Goal: Find specific page/section: Find specific page/section

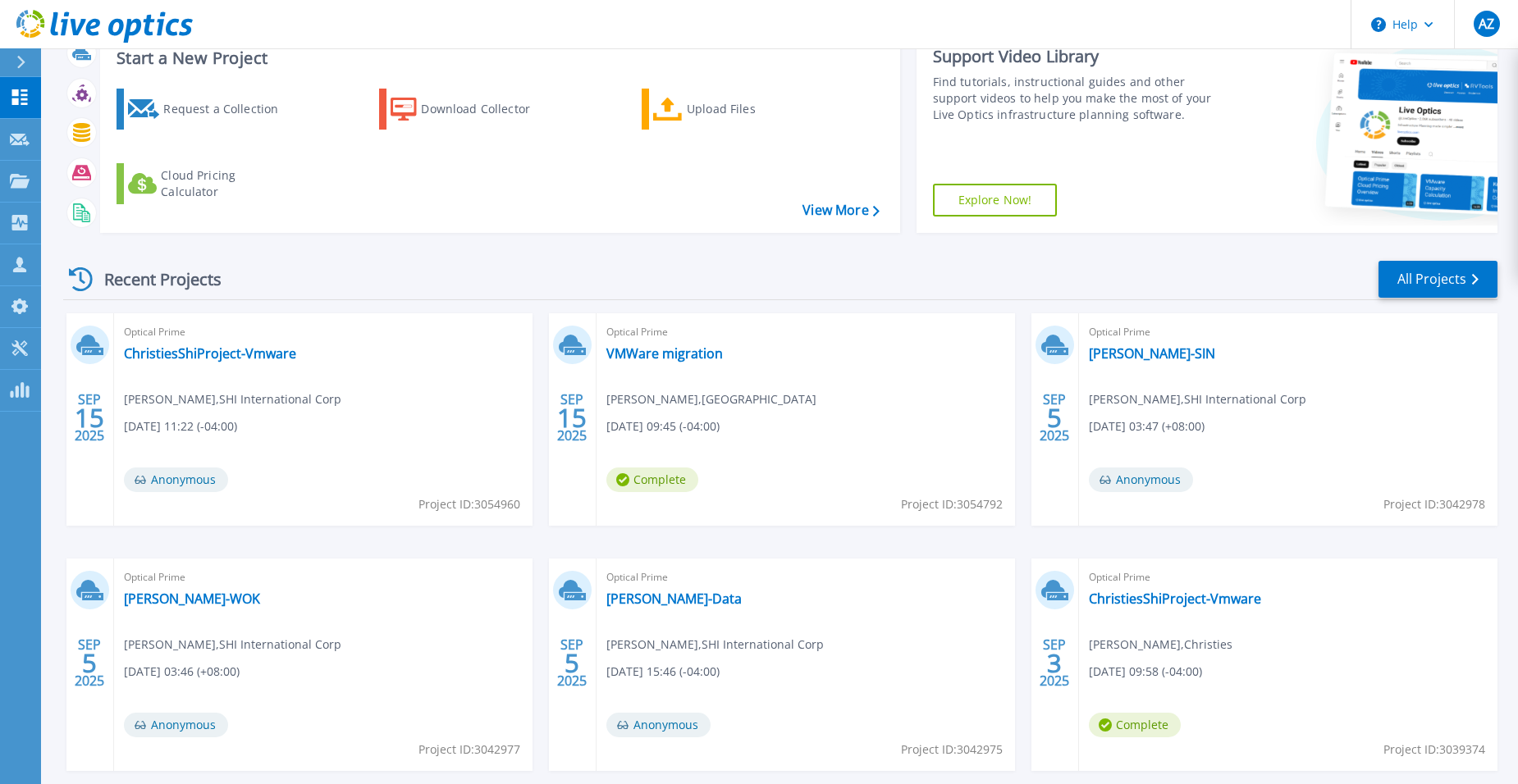
scroll to position [30, 0]
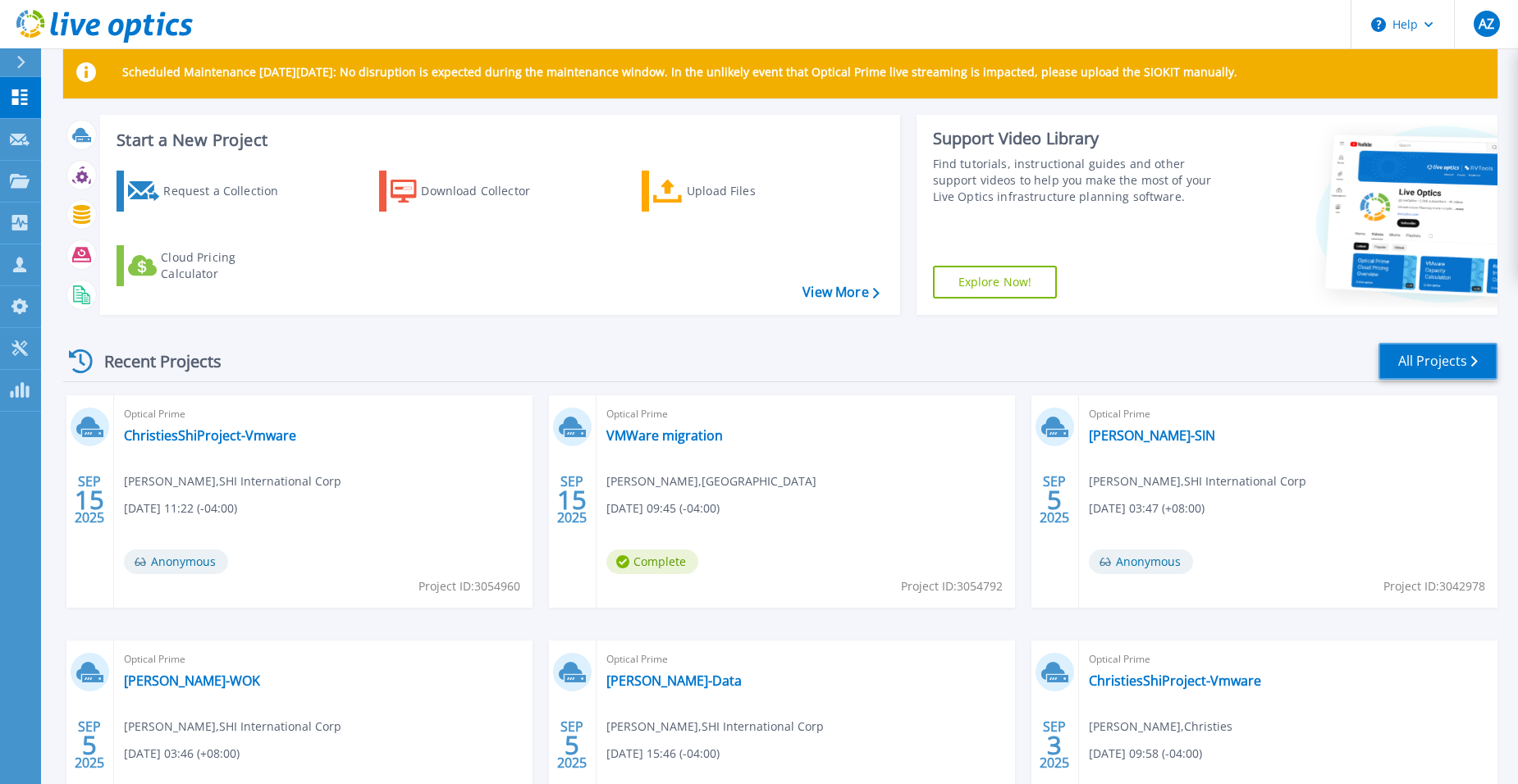
click at [1426, 364] on link "All Projects" at bounding box center [1437, 361] width 119 height 37
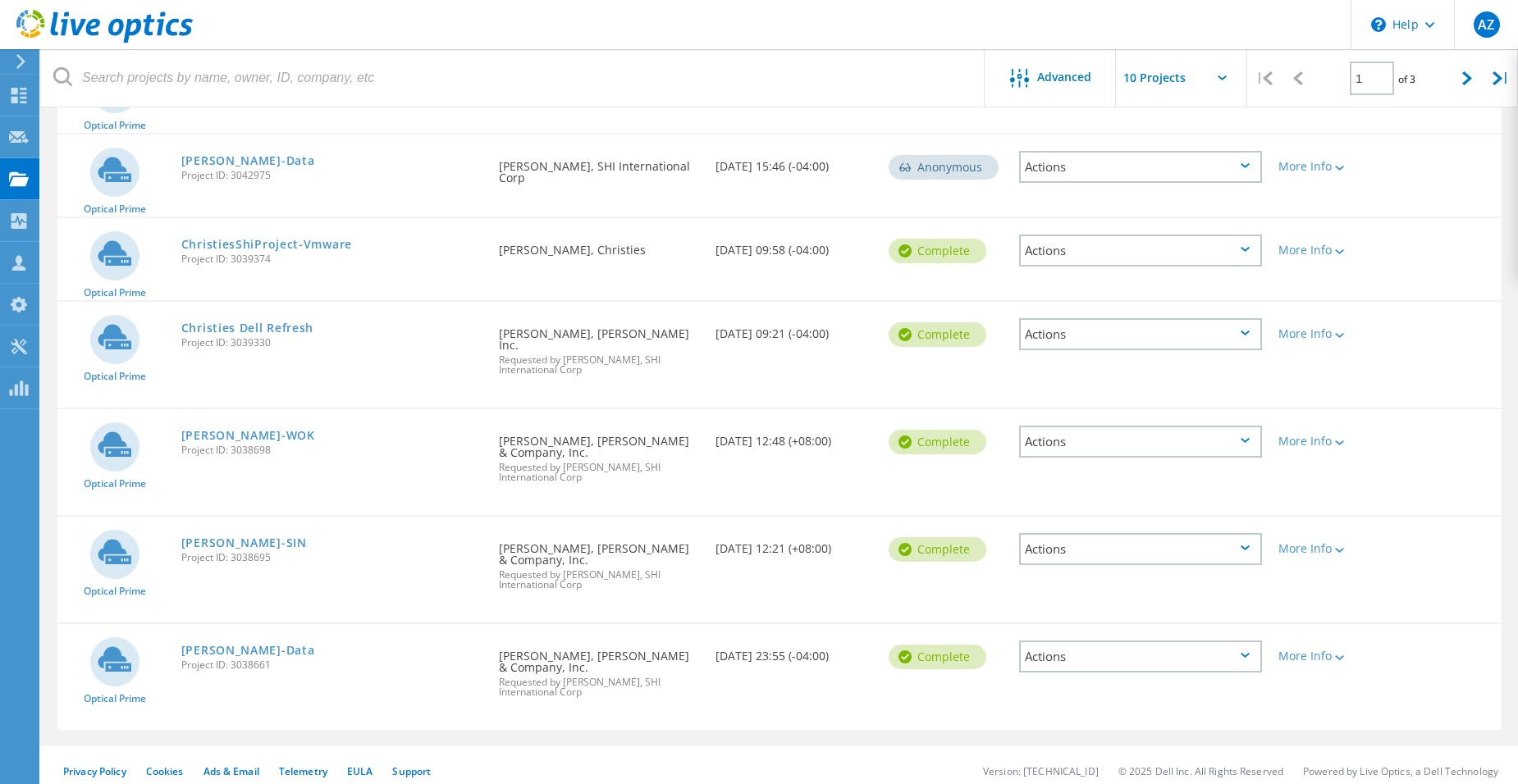
scroll to position [175, 0]
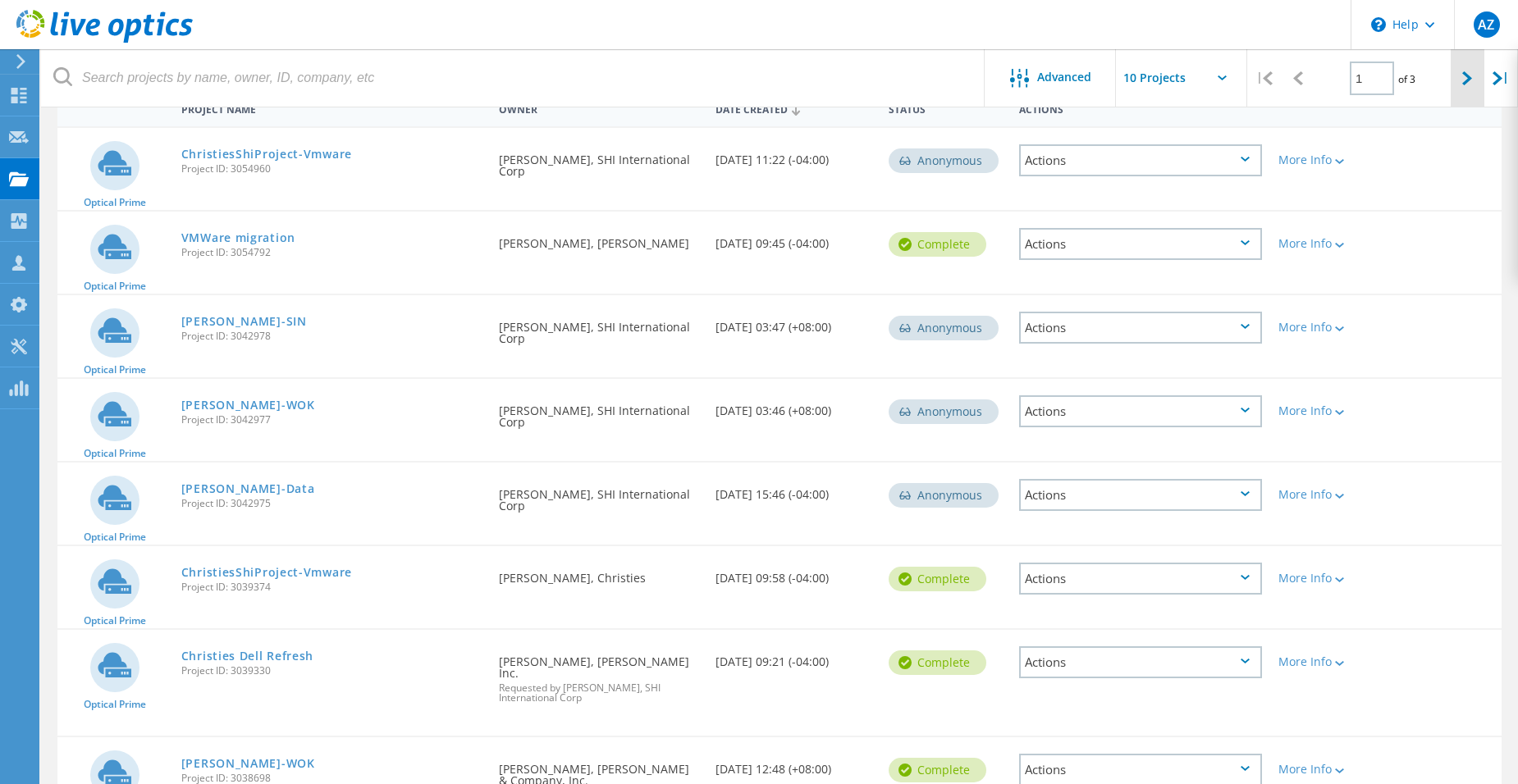
click at [1472, 68] on div at bounding box center [1466, 78] width 34 height 58
type input "2"
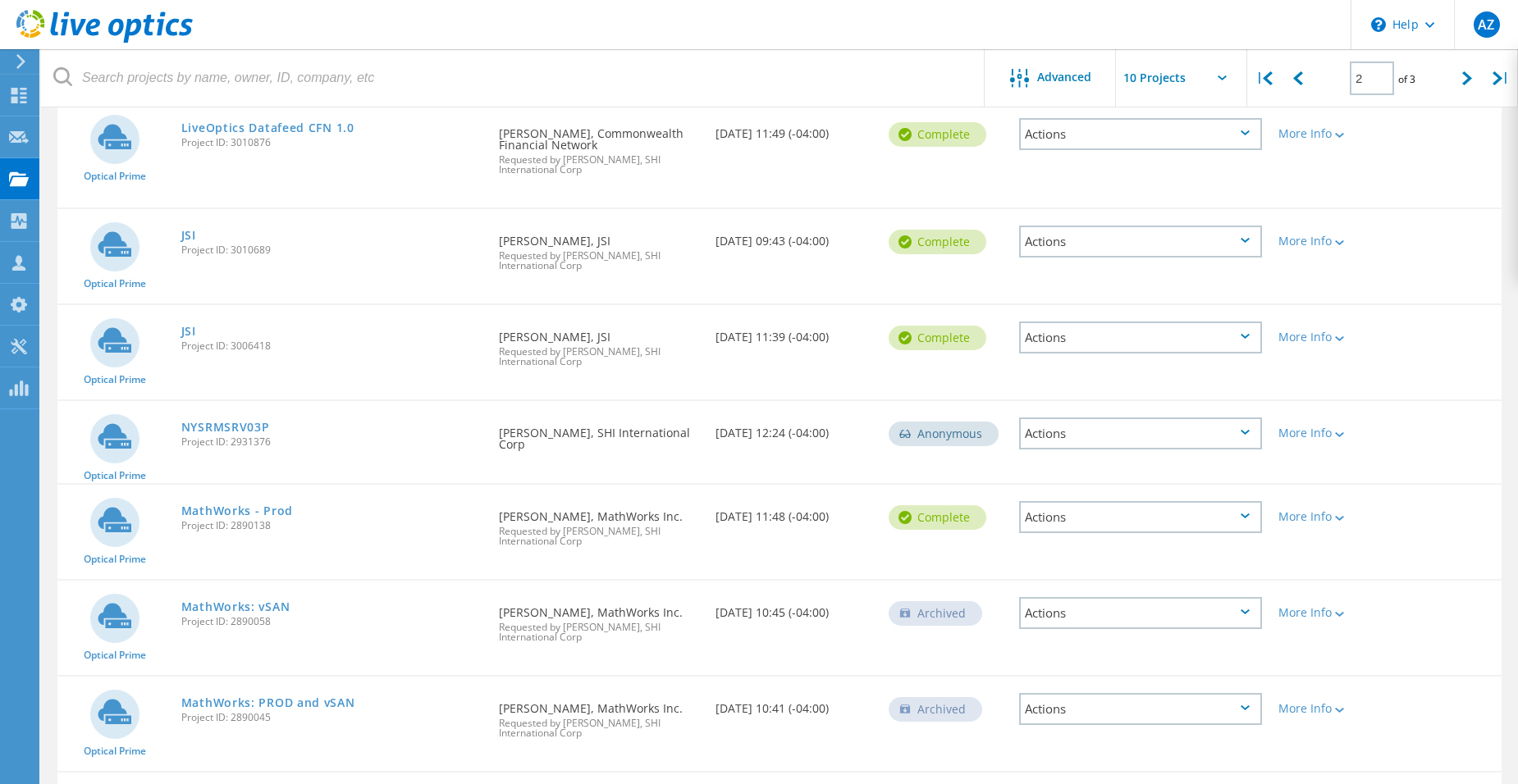
scroll to position [0, 0]
